Goal: Book appointment/travel/reservation

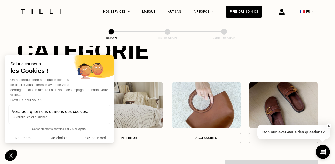
scroll to position [80, 0]
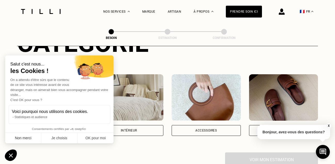
click at [19, 139] on button "Non merci" at bounding box center [23, 138] width 36 height 11
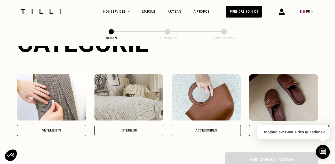
click at [53, 111] on img at bounding box center [51, 97] width 69 height 46
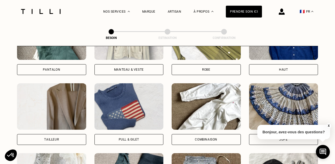
scroll to position [284, 0]
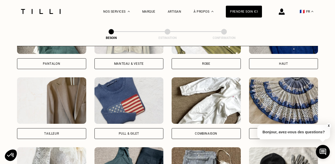
click at [59, 128] on div "Tailleur" at bounding box center [51, 133] width 69 height 11
select select "FR"
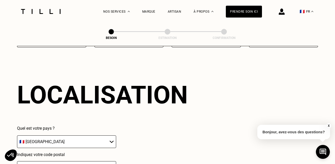
scroll to position [507, 0]
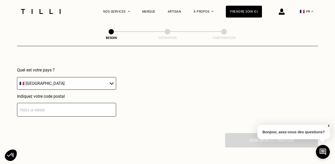
click at [93, 110] on input "number" at bounding box center [66, 110] width 99 height 14
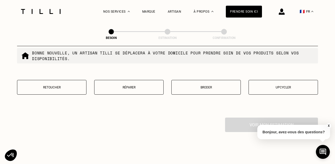
scroll to position [653, 0]
type input "75011"
click at [67, 85] on button "Retoucher" at bounding box center [51, 87] width 69 height 15
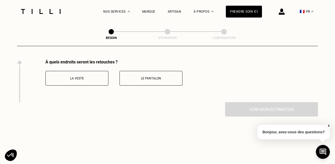
scroll to position [705, 0]
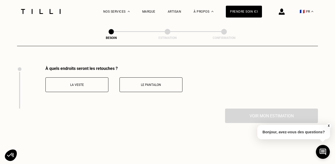
click at [148, 77] on button "Le pantalon" at bounding box center [151, 84] width 63 height 15
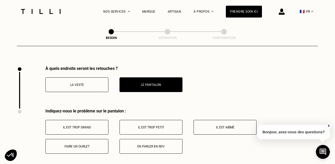
click at [90, 77] on button "La veste" at bounding box center [76, 84] width 63 height 15
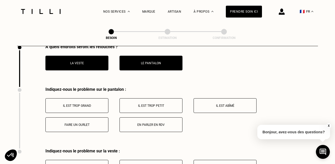
scroll to position [728, 0]
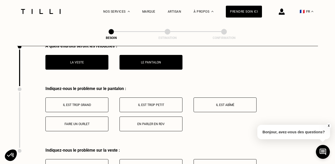
drag, startPoint x: 89, startPoint y: 103, endPoint x: 94, endPoint y: 137, distance: 34.0
click at [94, 137] on div "Indiquez-nous le problème sur le pantalon : Il est trop grand Il est trop petit…" at bounding box center [167, 117] width 301 height 62
click at [90, 112] on div "Il est trop grand Il est trop petit Il est abîmé Faire un ourlet En parler en R…" at bounding box center [181, 115] width 273 height 34
click at [90, 109] on div "Il est trop grand Il est trop petit Il est abîmé Faire un ourlet En parler en R…" at bounding box center [181, 115] width 273 height 34
click at [90, 103] on button "Il est trop grand" at bounding box center [76, 105] width 63 height 15
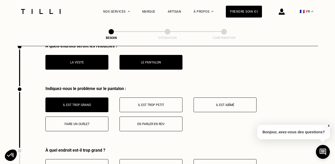
click at [90, 123] on button "Faire un ourlet" at bounding box center [76, 124] width 63 height 15
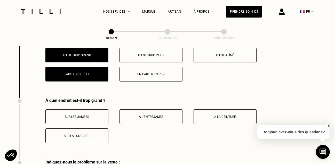
scroll to position [777, 0]
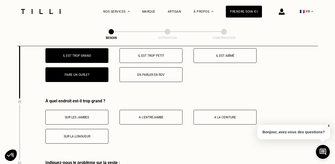
click at [88, 134] on button "Sur la longueur" at bounding box center [76, 136] width 63 height 15
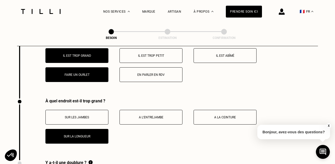
click at [91, 115] on button "Sur les jambes" at bounding box center [76, 117] width 63 height 15
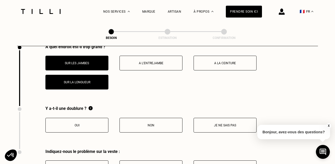
scroll to position [840, 0]
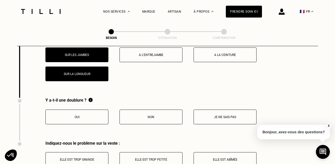
click at [245, 115] on p "Je ne sais pas" at bounding box center [224, 117] width 57 height 4
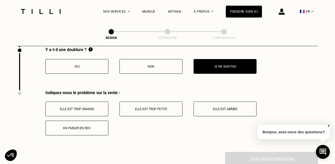
scroll to position [896, 0]
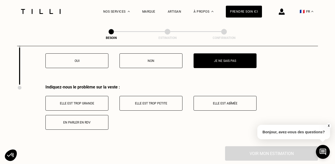
click at [91, 102] on p "Elle est trop grande" at bounding box center [76, 104] width 57 height 4
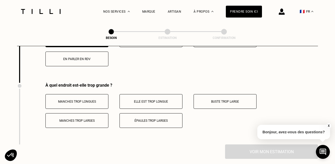
scroll to position [957, 0]
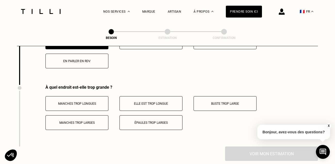
click at [86, 103] on button "Manches trop longues" at bounding box center [76, 103] width 63 height 15
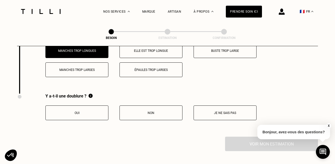
scroll to position [1010, 0]
click at [199, 112] on p "Je ne sais pas" at bounding box center [224, 114] width 57 height 4
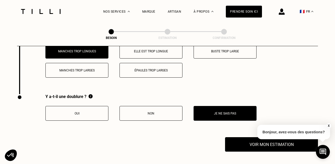
click at [93, 94] on img at bounding box center [91, 96] width 4 height 4
click at [106, 131] on div "Y a-t-il une doublure ? Oui Non Je ne sais pas" at bounding box center [137, 115] width 240 height 43
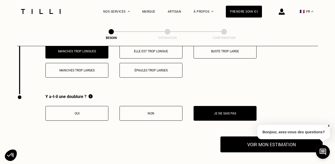
click at [240, 141] on button "Voir mon estimation" at bounding box center [271, 145] width 102 height 16
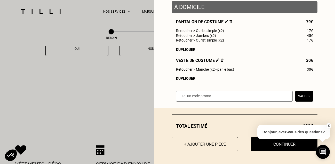
scroll to position [1082, 0]
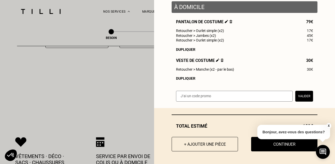
click at [328, 124] on button "X" at bounding box center [328, 126] width 5 height 6
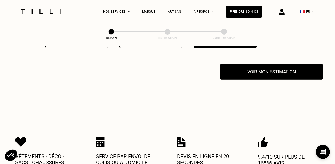
click at [284, 69] on button "Voir mon estimation" at bounding box center [271, 72] width 102 height 16
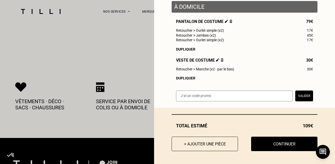
scroll to position [68, 0]
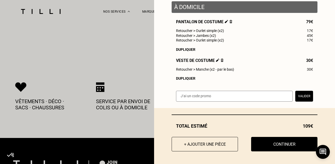
click at [303, 105] on div "Estimation Qualité garantie par nos artisans Tilli Validation du devis lors du …" at bounding box center [244, 20] width 181 height 176
click at [307, 96] on button "Valider" at bounding box center [304, 96] width 18 height 11
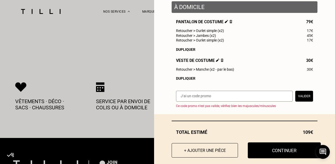
click at [278, 146] on button "Continuer" at bounding box center [284, 151] width 73 height 16
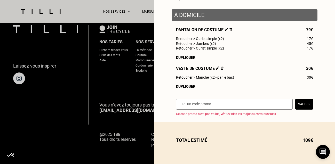
scroll to position [60, 0]
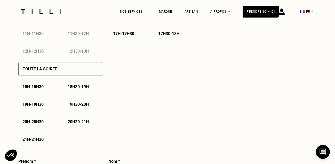
select select "FR"
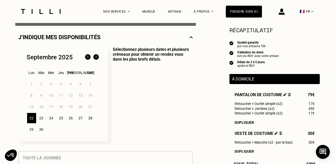
scroll to position [111, 0]
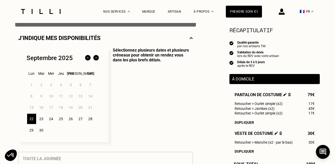
click at [51, 118] on div "24" at bounding box center [51, 119] width 9 height 10
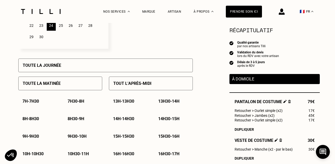
scroll to position [204, 0]
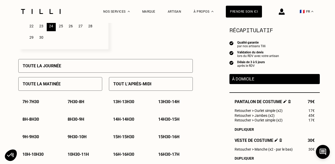
click at [39, 26] on div "23" at bounding box center [41, 26] width 9 height 10
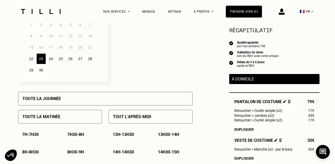
scroll to position [169, 0]
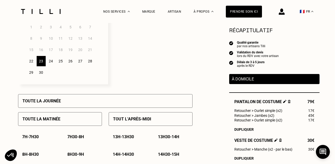
click at [55, 61] on div "24" at bounding box center [50, 61] width 9 height 10
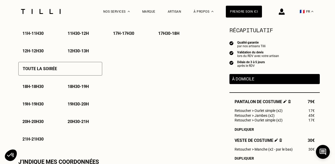
scroll to position [349, 0]
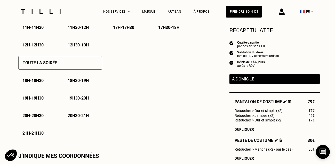
click at [70, 117] on p "20h30 - 21h" at bounding box center [78, 115] width 21 height 5
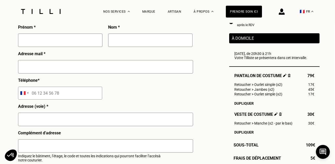
scroll to position [391, 0]
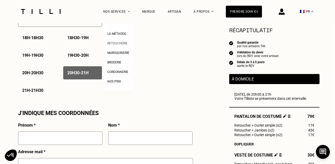
click at [117, 45] on span "Retoucherie" at bounding box center [117, 44] width 20 height 4
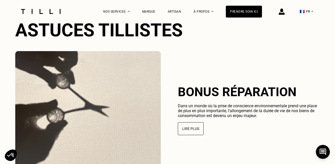
scroll to position [1265, 0]
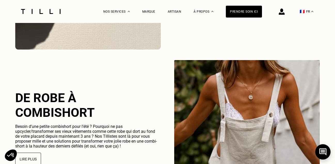
click at [322, 154] on icon at bounding box center [323, 152] width 9 height 14
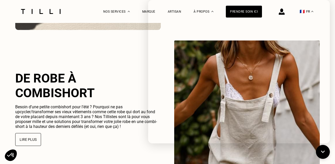
scroll to position [1290, 0]
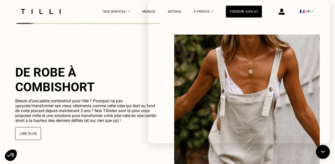
click at [88, 100] on span "Besoin d’une petite combishort pour l’été ? Pourquoi ne pas upcycler/transforme…" at bounding box center [86, 111] width 142 height 25
click at [110, 51] on div "De robe à combishort Besoin d’une petite combishort pour l’été ? Pourquoi ne pa…" at bounding box center [167, 103] width 305 height 136
